Goal: Information Seeking & Learning: Check status

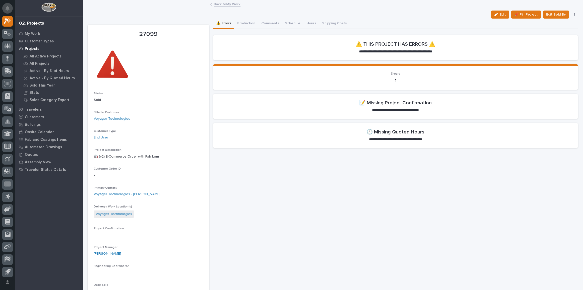
click at [9, 11] on button "Notifications" at bounding box center [7, 8] width 11 height 11
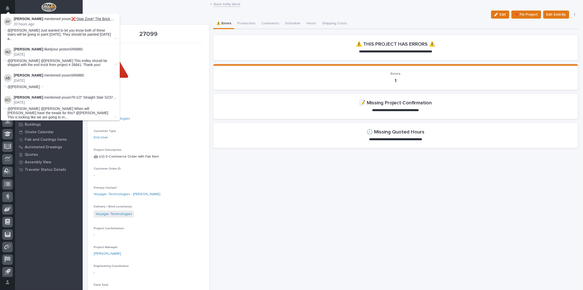
click at [89, 18] on link "❌*Stair Zone* The Brick Doctor Inc - 85-1/2" Straight Stair SZ3767" at bounding box center [123, 19] width 105 height 4
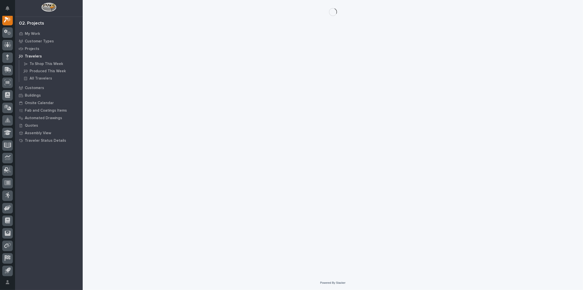
scroll to position [12, 0]
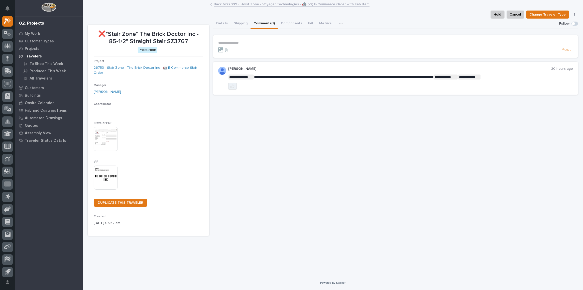
click at [234, 87] on icon "button" at bounding box center [233, 86] width 4 height 4
click at [9, 21] on icon at bounding box center [9, 20] width 4 height 5
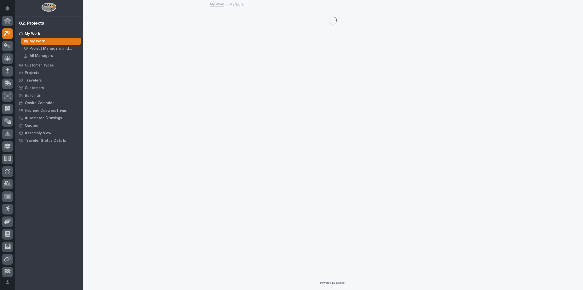
scroll to position [12, 0]
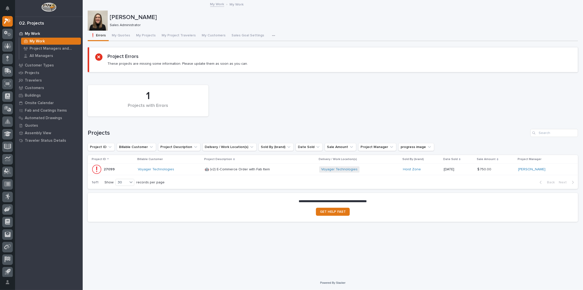
click at [191, 171] on div "Voyager Technologies" at bounding box center [169, 169] width 63 height 8
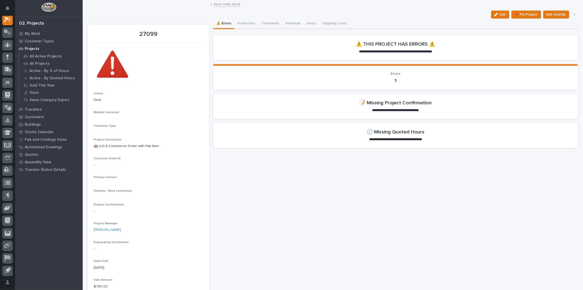
scroll to position [12, 0]
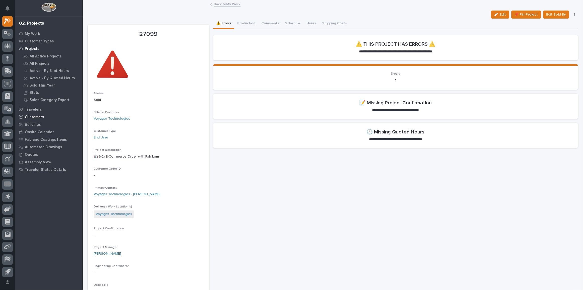
click at [27, 116] on p "Customers" at bounding box center [34, 117] width 19 height 5
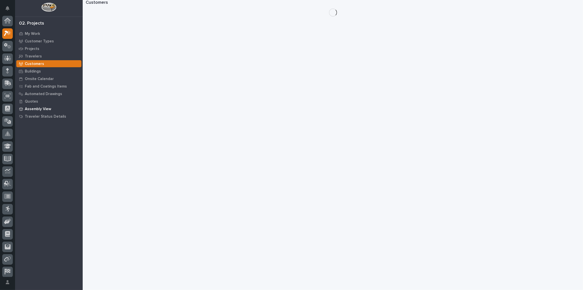
scroll to position [12, 0]
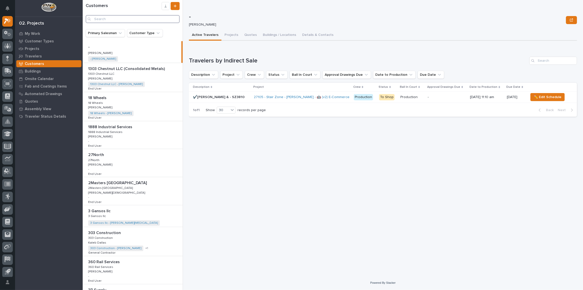
click at [118, 19] on input "Search" at bounding box center [133, 19] width 94 height 8
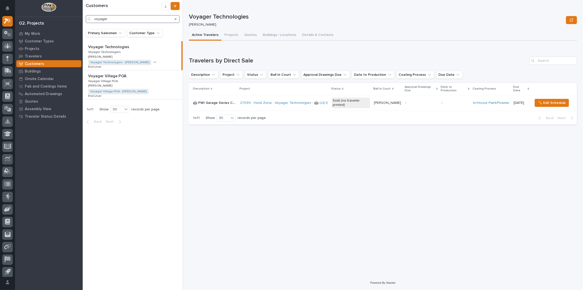
type input "voyager"
click at [236, 105] on div "🤖 PWI Garage Series Crane 🤖 PWI Garage Series Crane" at bounding box center [214, 103] width 43 height 8
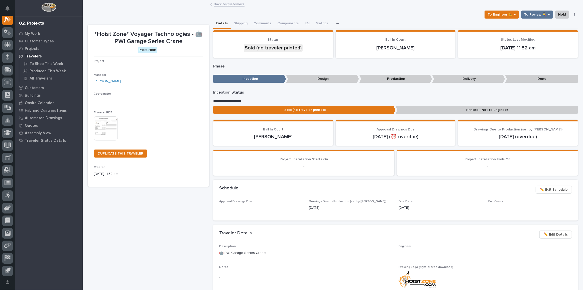
scroll to position [12, 0]
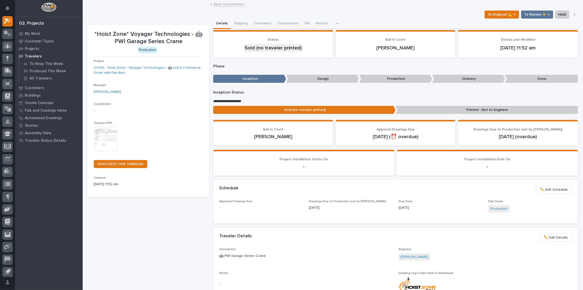
click at [114, 132] on img at bounding box center [106, 139] width 24 height 24
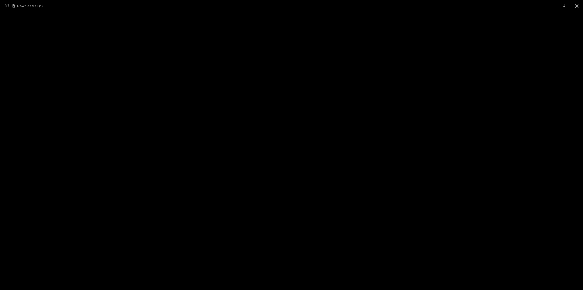
click at [577, 5] on button "Close gallery" at bounding box center [577, 6] width 13 height 12
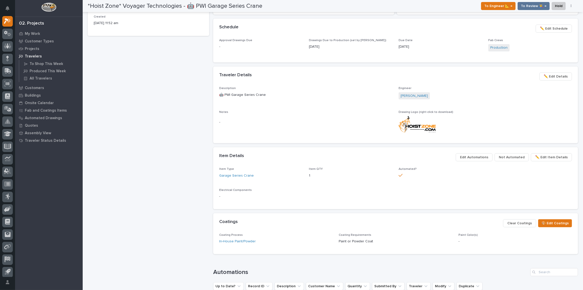
scroll to position [91, 0]
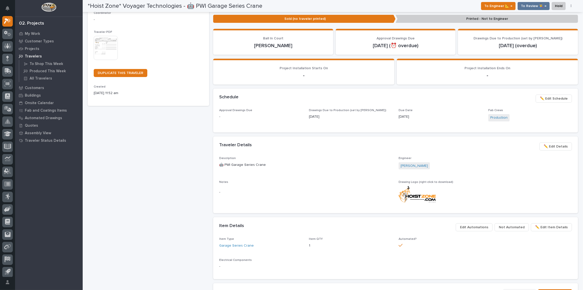
click at [558, 144] on span "✏️ Edit Details" at bounding box center [556, 146] width 24 height 6
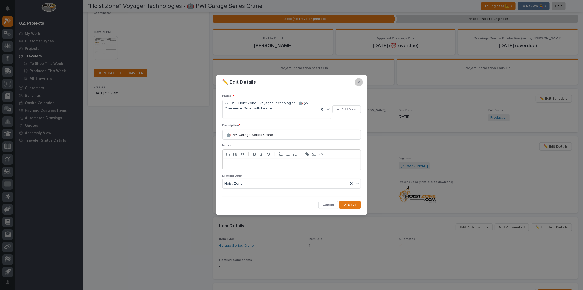
click at [358, 83] on icon "button" at bounding box center [359, 82] width 2 height 4
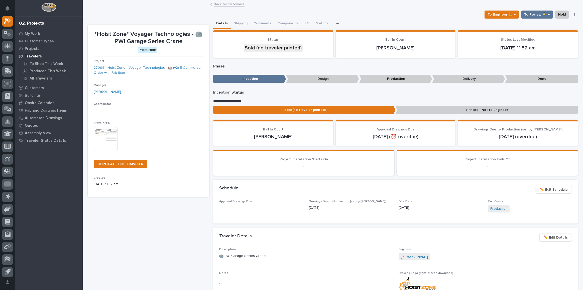
scroll to position [23, 0]
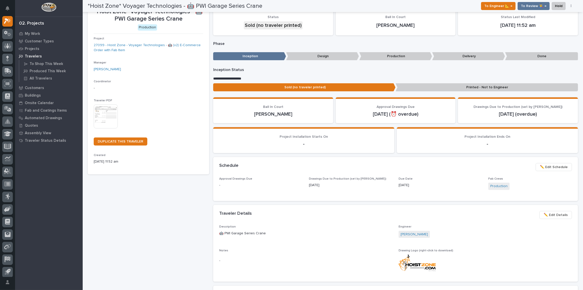
click at [104, 121] on img at bounding box center [106, 116] width 24 height 24
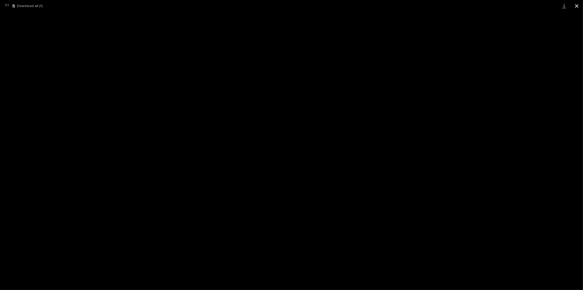
click at [578, 5] on button "Close gallery" at bounding box center [577, 6] width 13 height 12
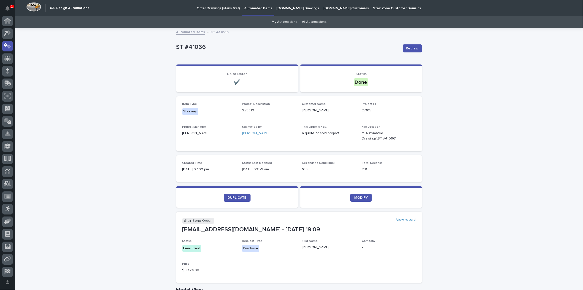
scroll to position [15, 0]
click at [6, 9] on icon "Notifications" at bounding box center [8, 8] width 4 height 5
